Goal: Task Accomplishment & Management: Use online tool/utility

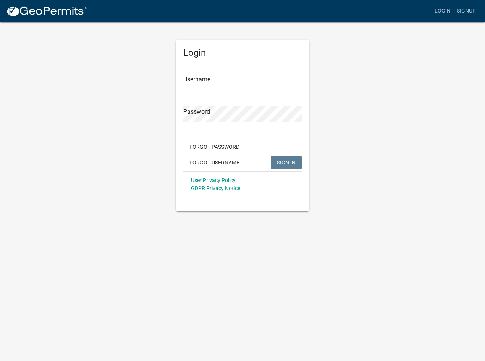
type input "[PERSON_NAME].[PERSON_NAME]"
click at [291, 163] on span "SIGN IN" at bounding box center [286, 162] width 19 height 6
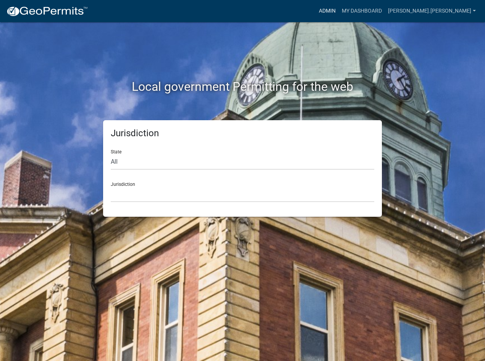
click at [339, 13] on link "Admin" at bounding box center [327, 11] width 23 height 15
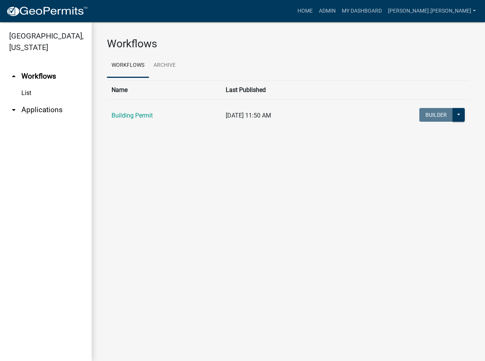
click at [45, 101] on link "arrow_drop_down Applications" at bounding box center [46, 110] width 92 height 18
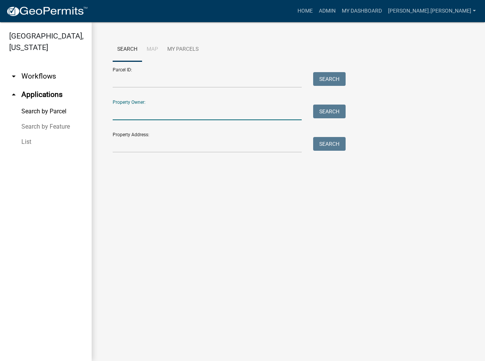
click at [153, 110] on input "Property Owner:" at bounding box center [207, 113] width 189 height 16
type input "[PERSON_NAME]"
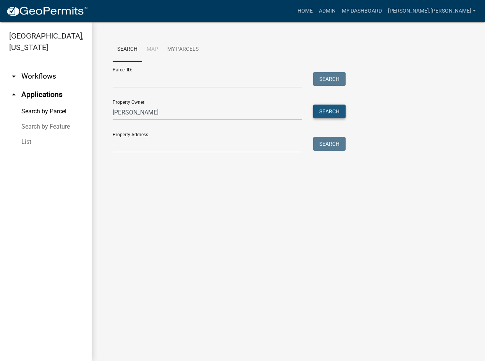
click at [336, 112] on button "Search" at bounding box center [329, 112] width 32 height 14
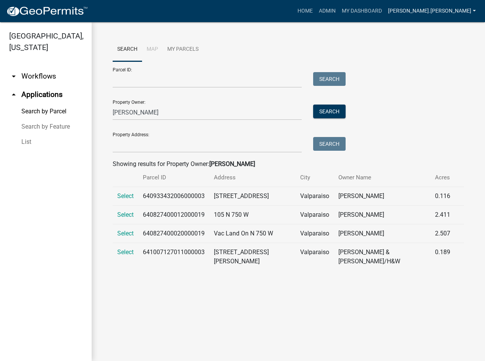
click at [456, 8] on link "[PERSON_NAME].[PERSON_NAME]" at bounding box center [432, 11] width 94 height 15
click at [440, 74] on link "Logout" at bounding box center [447, 74] width 61 height 18
